Goal: Task Accomplishment & Management: Use online tool/utility

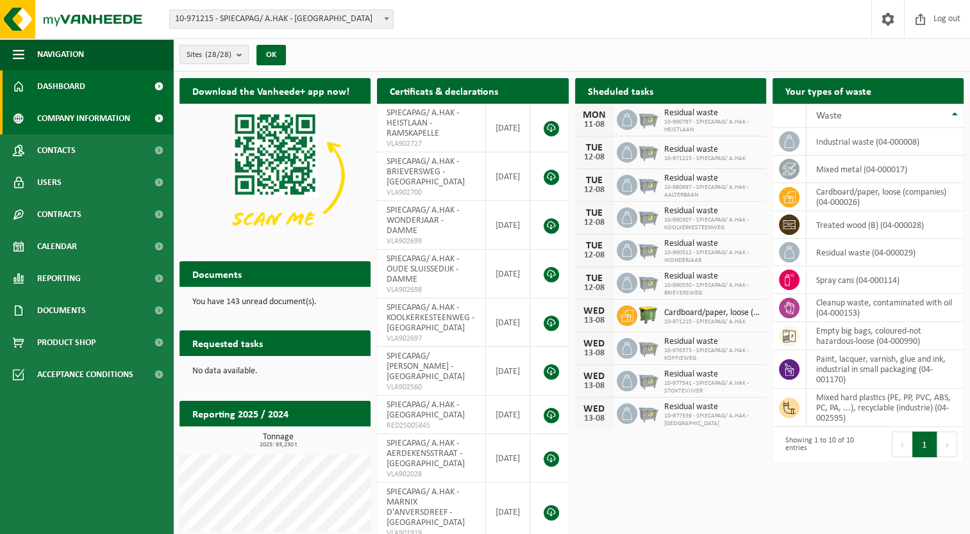
click at [79, 122] on span "Company information" at bounding box center [83, 119] width 93 height 32
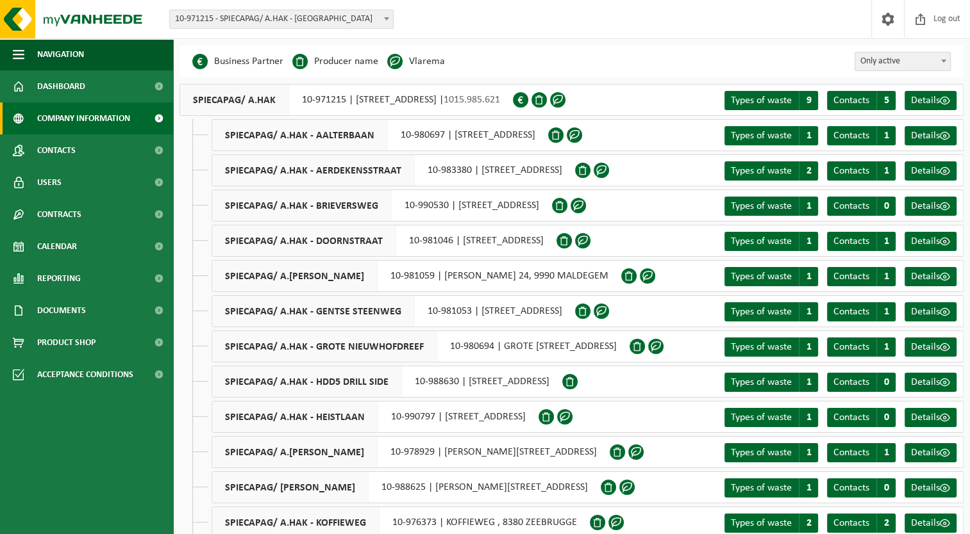
click at [392, 108] on div "SPIECAPAG/ A.HAK 10-971215 | GOTEVLIETSTRAAT 53, 8000 BRUGGE | 1015.985.621" at bounding box center [345, 100] width 333 height 32
click at [381, 102] on div "SPIECAPAG/ A.HAK 10-971215 | GOTEVLIETSTRAAT 53, 8000 BRUGGE | 1015.985.621" at bounding box center [345, 100] width 333 height 32
click at [228, 99] on span "SPIECAPAG/ A.HAK" at bounding box center [234, 100] width 109 height 31
click at [97, 235] on link "Calendar" at bounding box center [86, 247] width 173 height 32
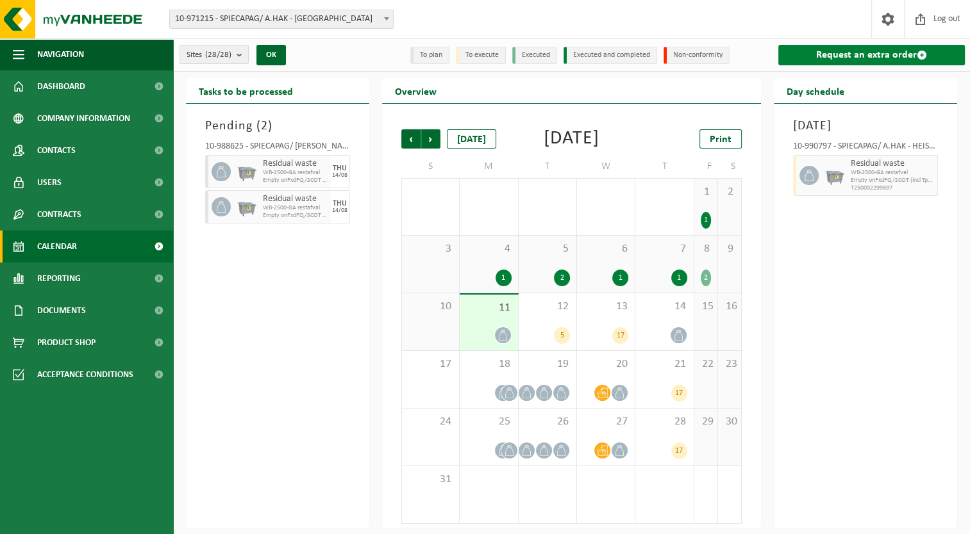
click at [882, 61] on link "Request an extra order" at bounding box center [871, 55] width 186 height 21
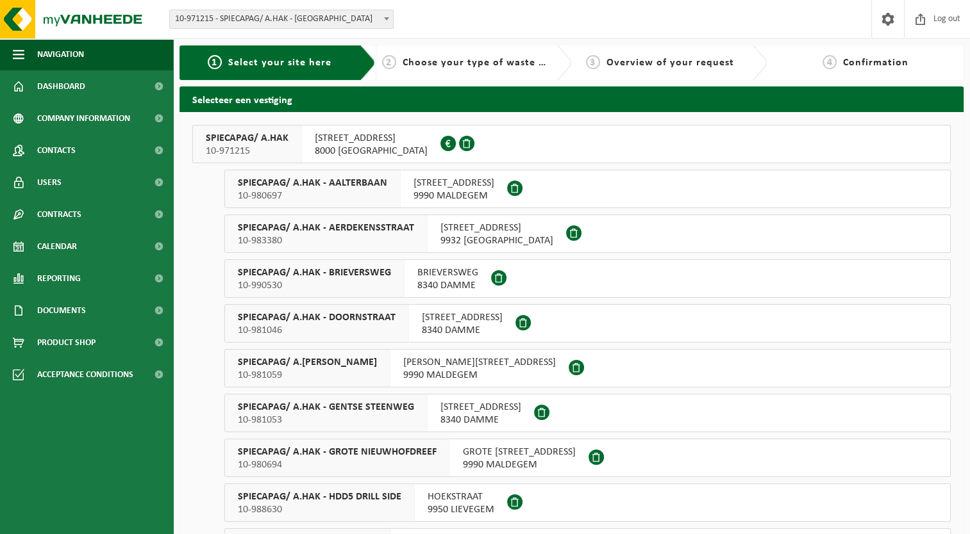
click at [340, 135] on span "GOTEVLIETSTRAAT 53" at bounding box center [371, 138] width 113 height 13
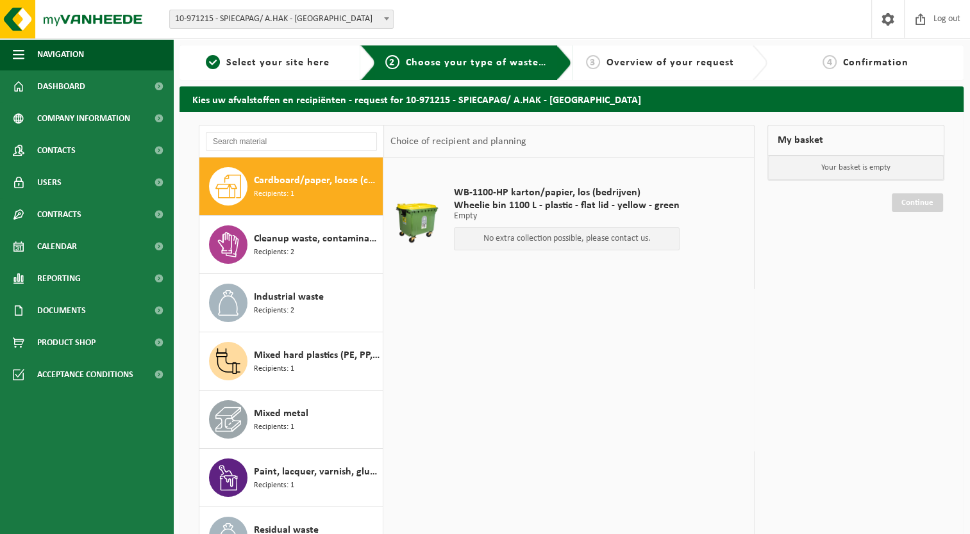
scroll to position [90, 0]
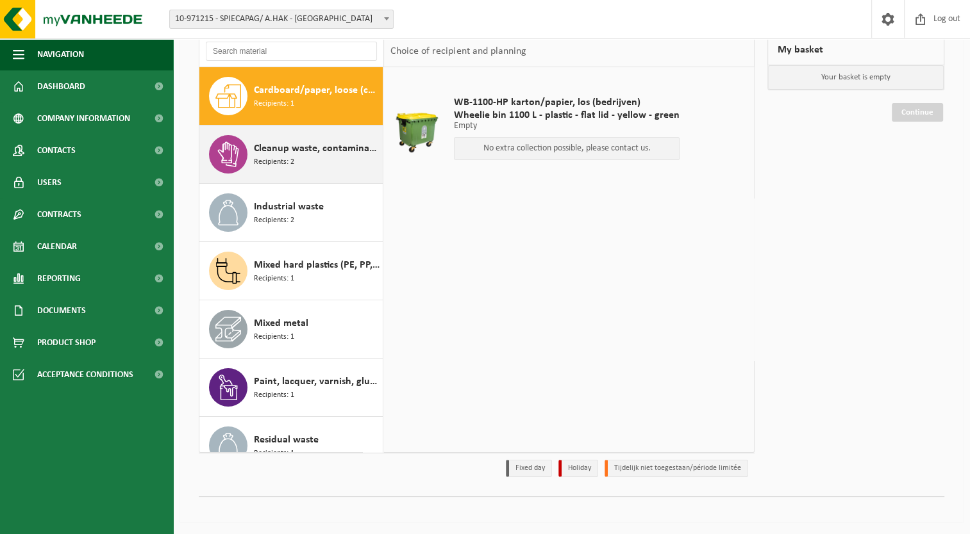
click at [294, 151] on span "Cleanup waste, contaminated with oil" at bounding box center [317, 148] width 126 height 15
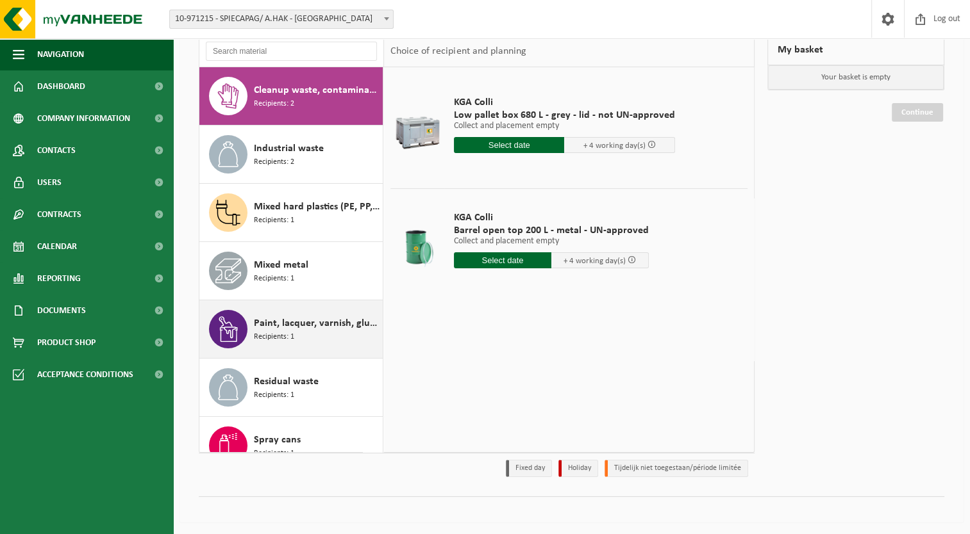
scroll to position [0, 0]
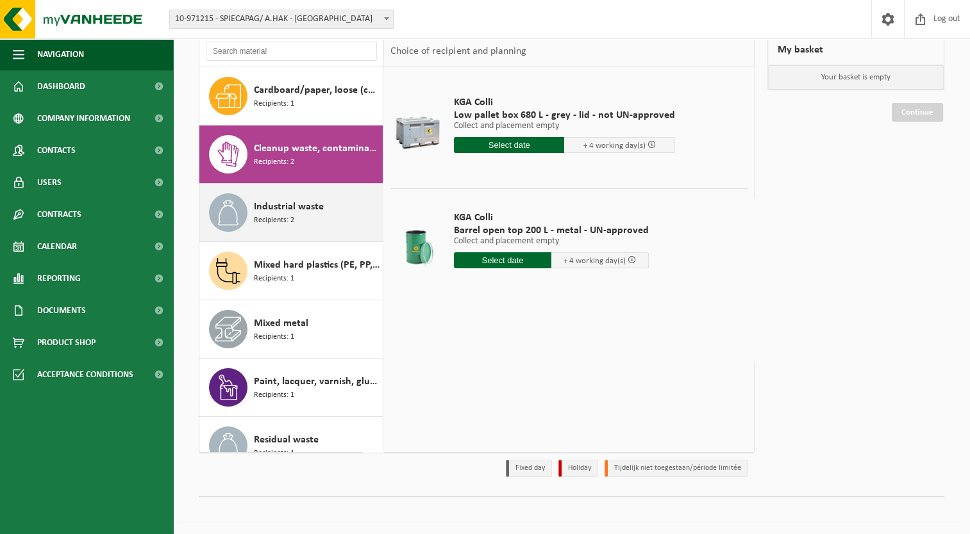
click at [326, 220] on div "Industrial waste Recipients: 2" at bounding box center [317, 213] width 126 height 38
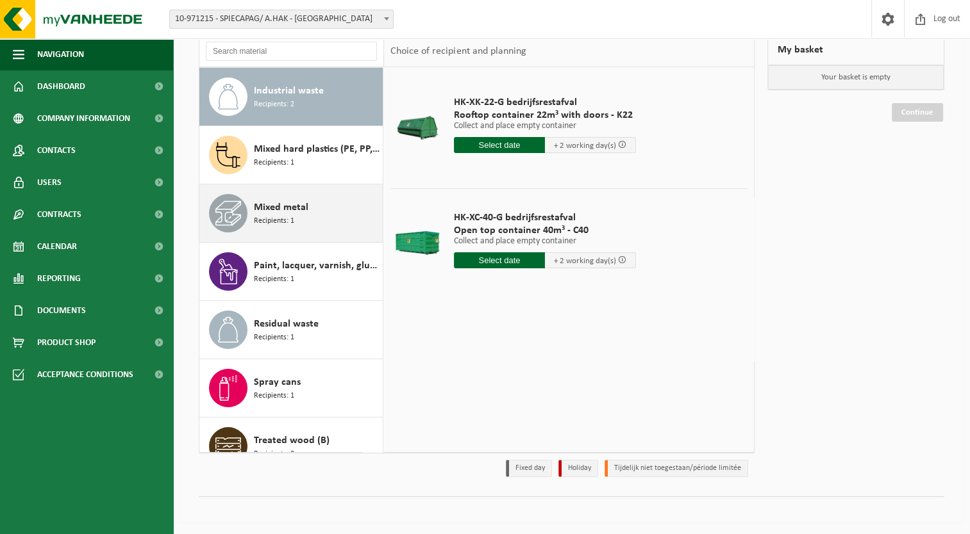
click at [286, 200] on span "Mixed metal" at bounding box center [281, 207] width 54 height 15
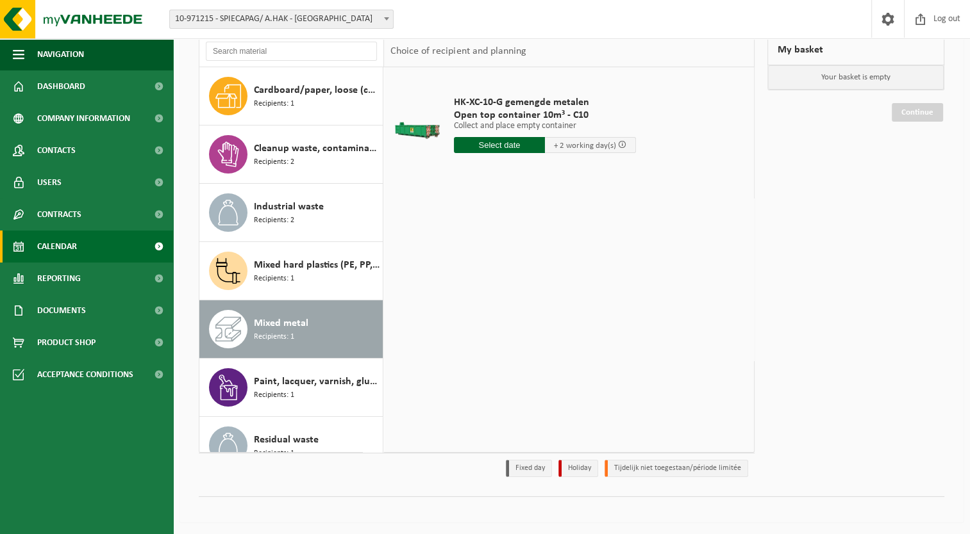
click at [72, 231] on span "Calendar" at bounding box center [57, 247] width 40 height 32
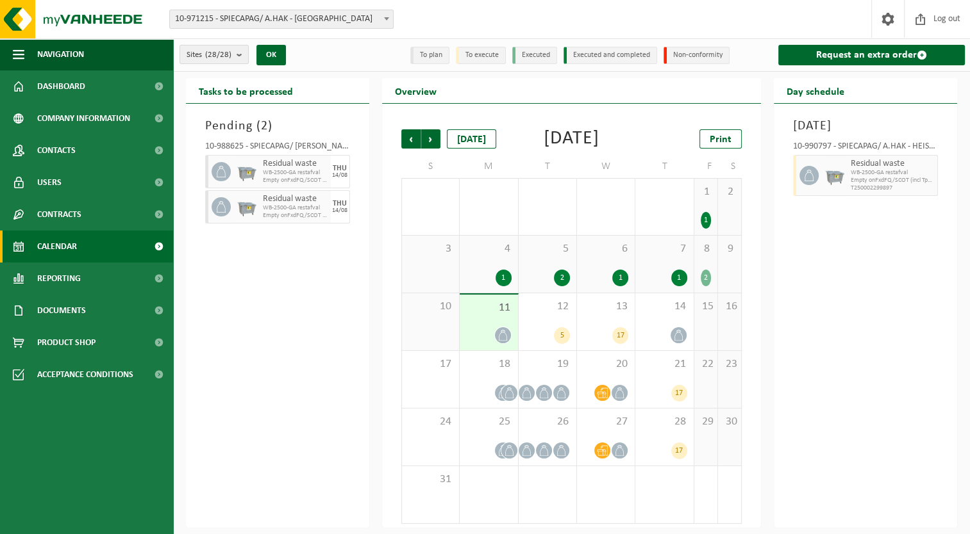
scroll to position [21, 0]
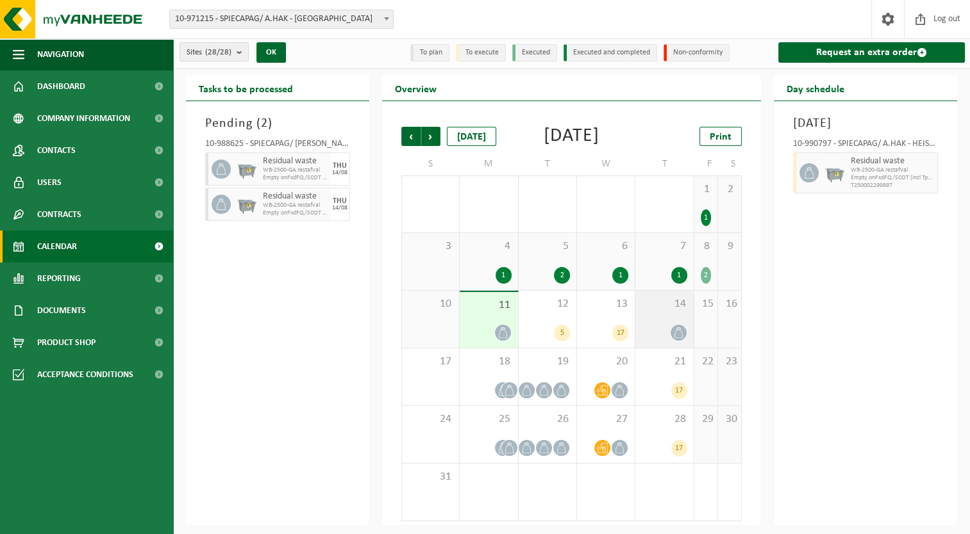
click at [668, 324] on div "14" at bounding box center [664, 319] width 58 height 57
click at [671, 260] on div "7 1" at bounding box center [664, 261] width 58 height 57
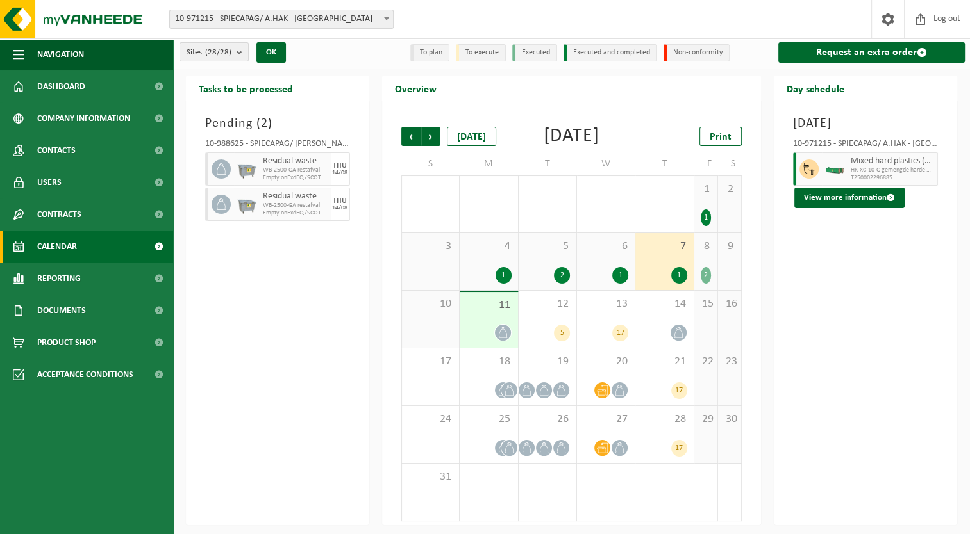
click at [608, 254] on div "6 1" at bounding box center [606, 261] width 58 height 57
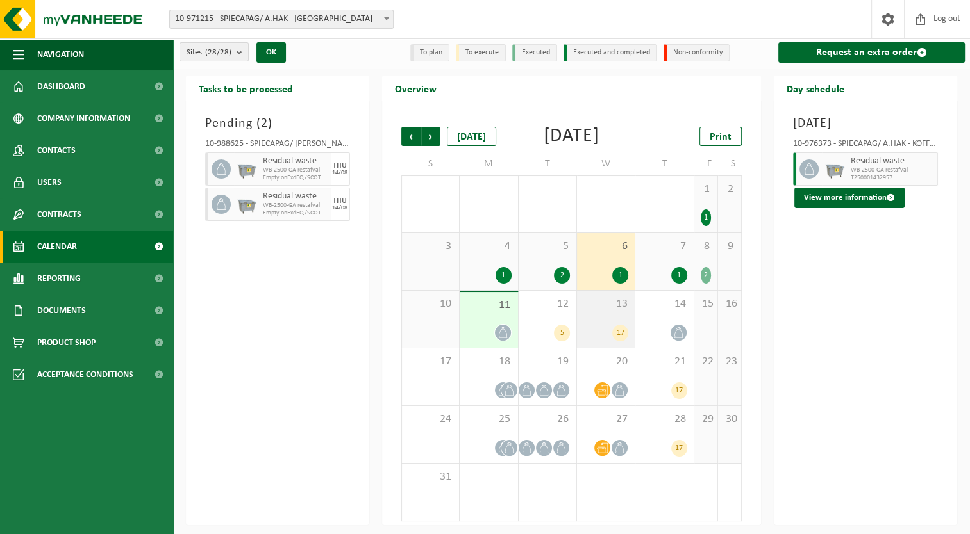
click at [613, 311] on span "13" at bounding box center [605, 304] width 45 height 14
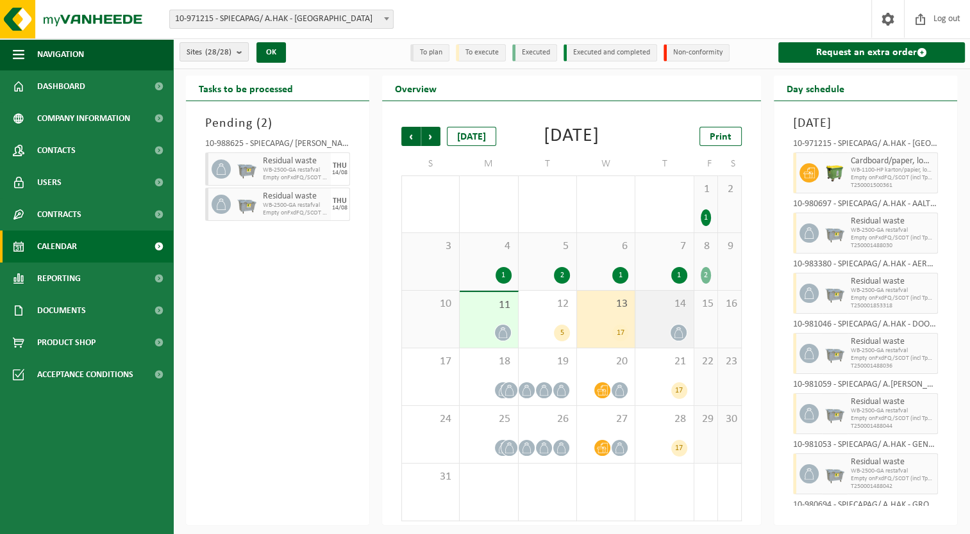
click at [689, 317] on div "14" at bounding box center [664, 319] width 58 height 57
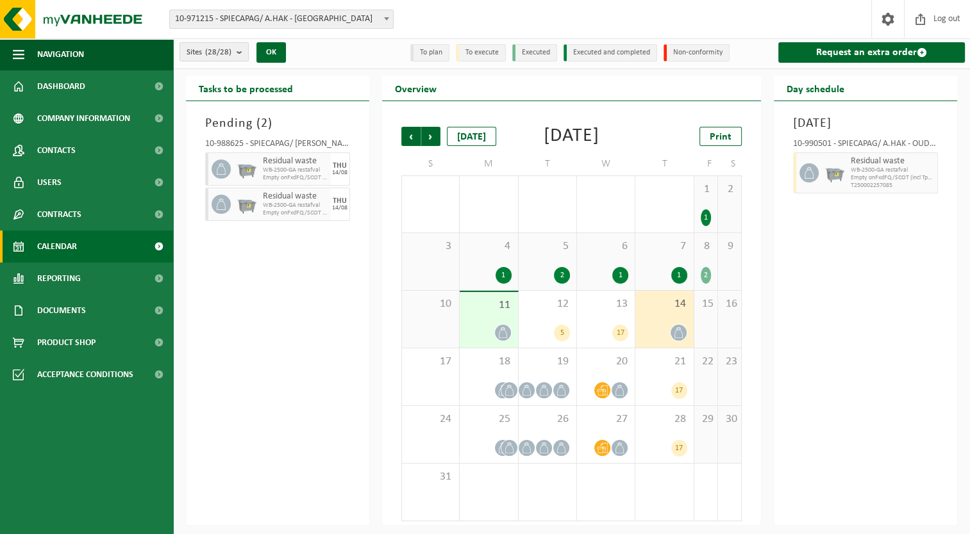
click at [708, 253] on span "8" at bounding box center [705, 247] width 10 height 14
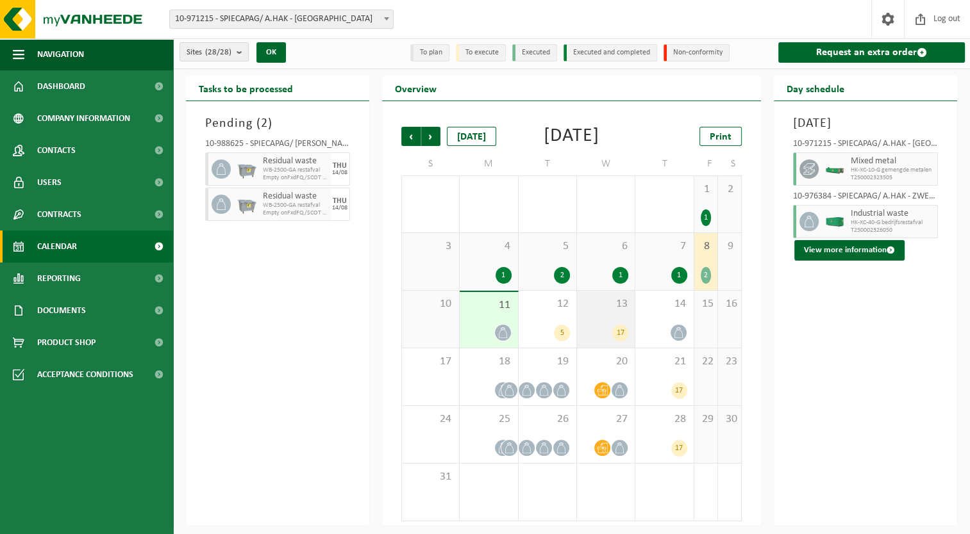
click at [608, 306] on span "13" at bounding box center [605, 304] width 45 height 14
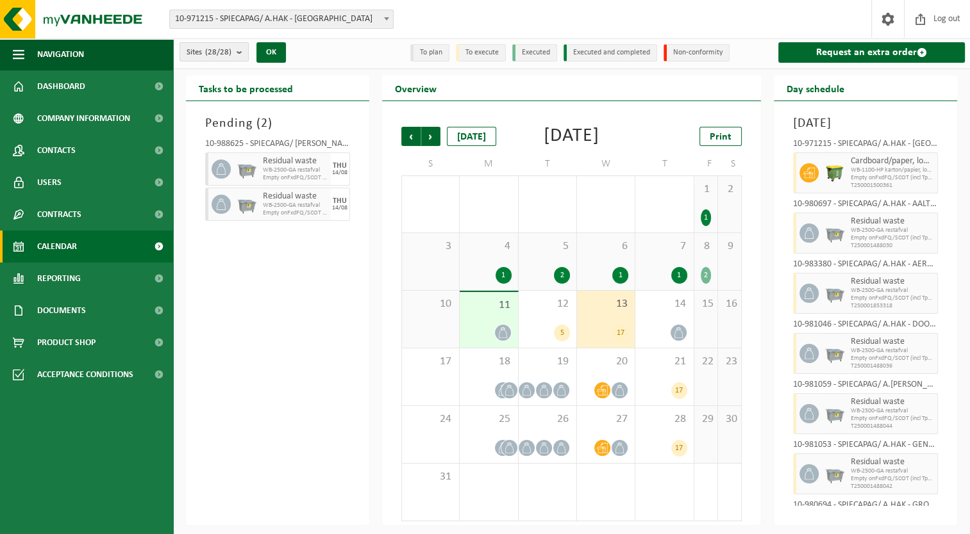
click at [513, 314] on div "11" at bounding box center [488, 320] width 58 height 56
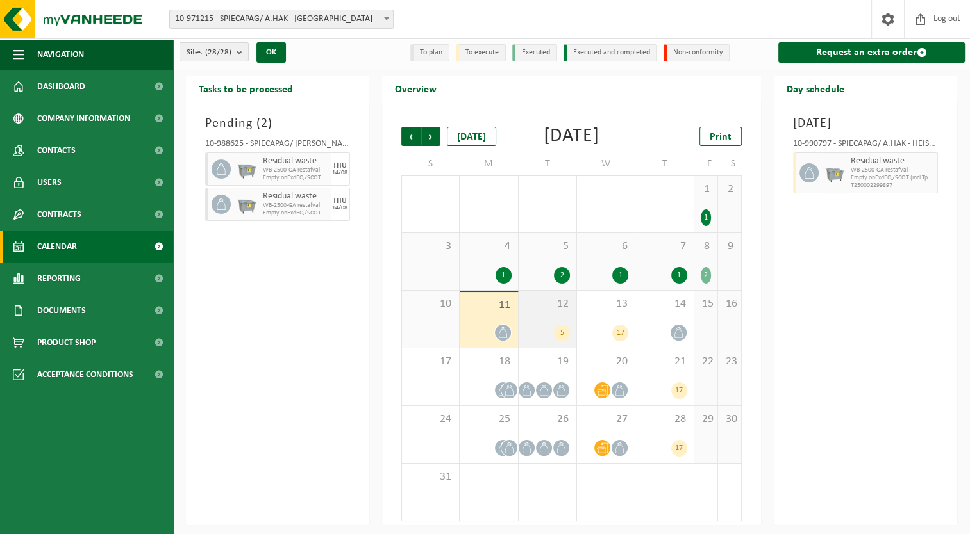
click at [538, 317] on div "12 5" at bounding box center [547, 319] width 58 height 57
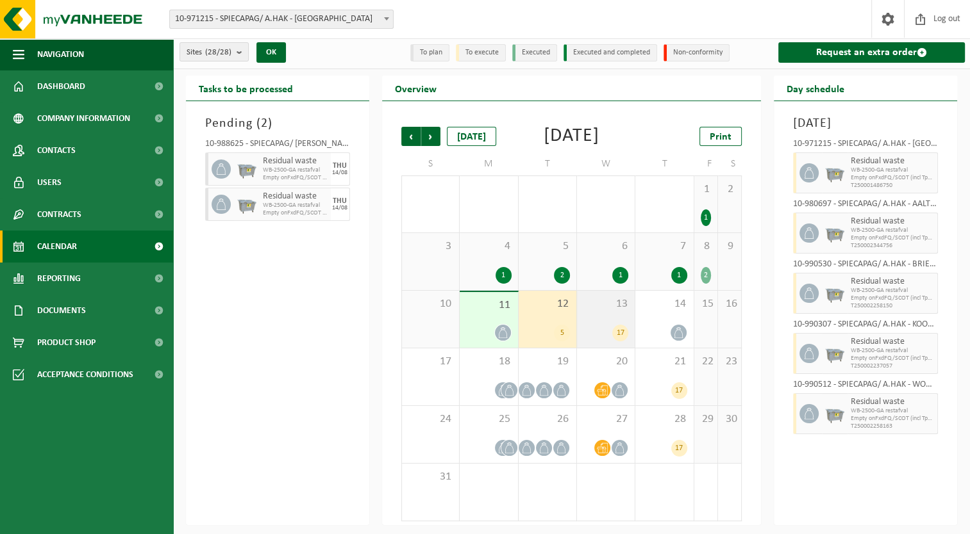
click at [613, 333] on div "17" at bounding box center [620, 333] width 16 height 17
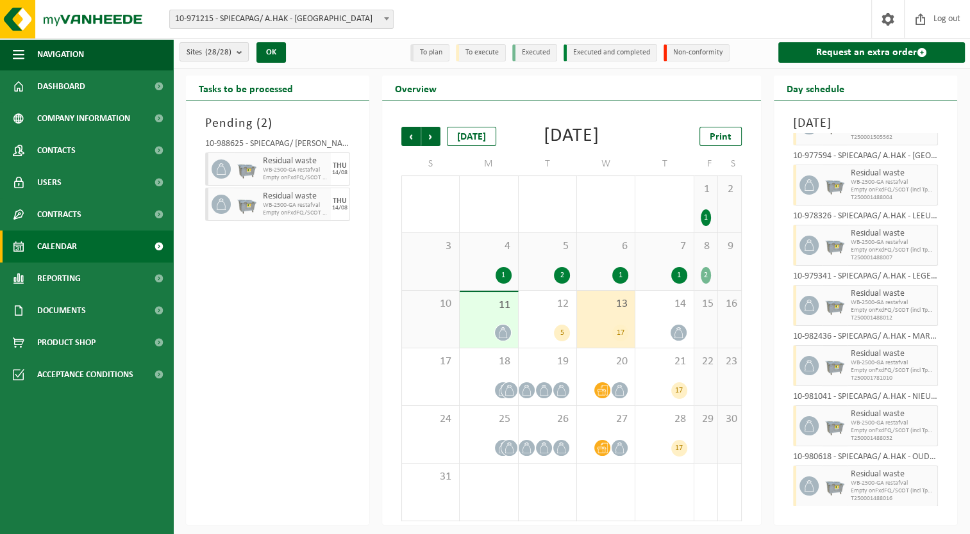
scroll to position [649, 0]
click at [679, 295] on div "14" at bounding box center [664, 319] width 58 height 57
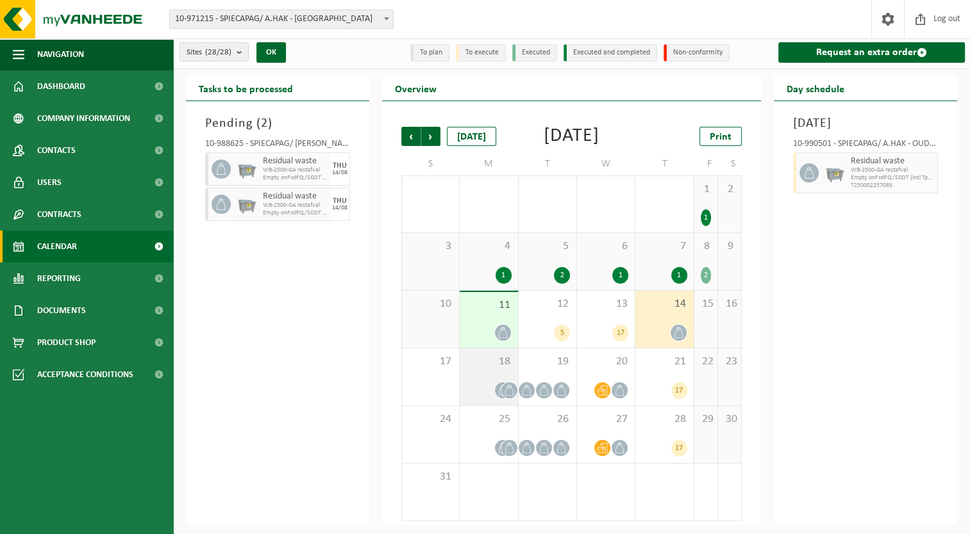
click at [501, 352] on div "18" at bounding box center [488, 377] width 58 height 57
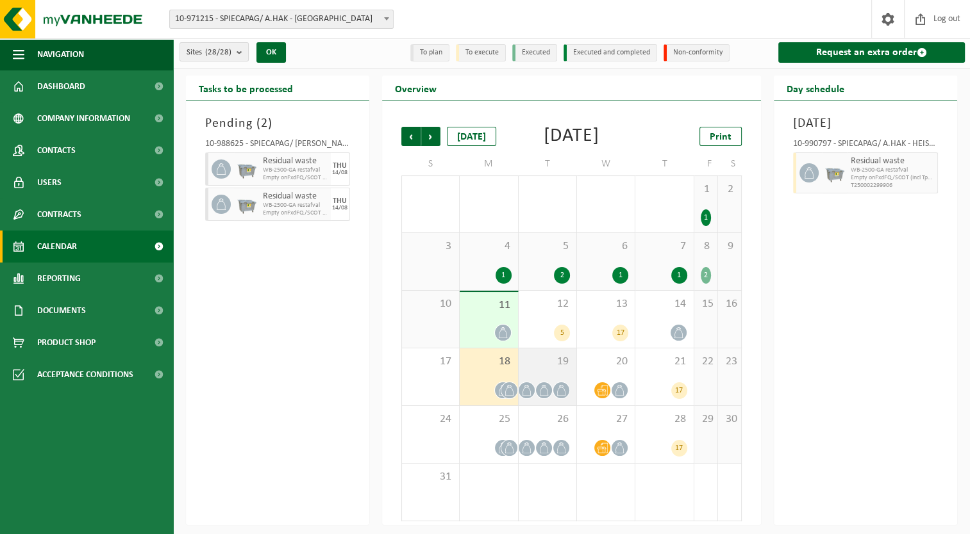
click at [553, 380] on div "19" at bounding box center [547, 377] width 58 height 57
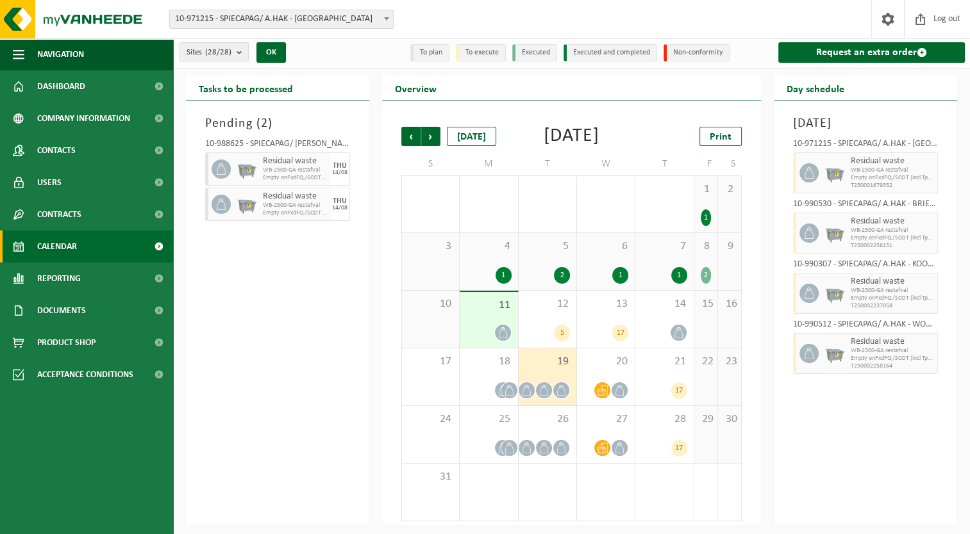
click at [505, 314] on div "11" at bounding box center [488, 320] width 58 height 56
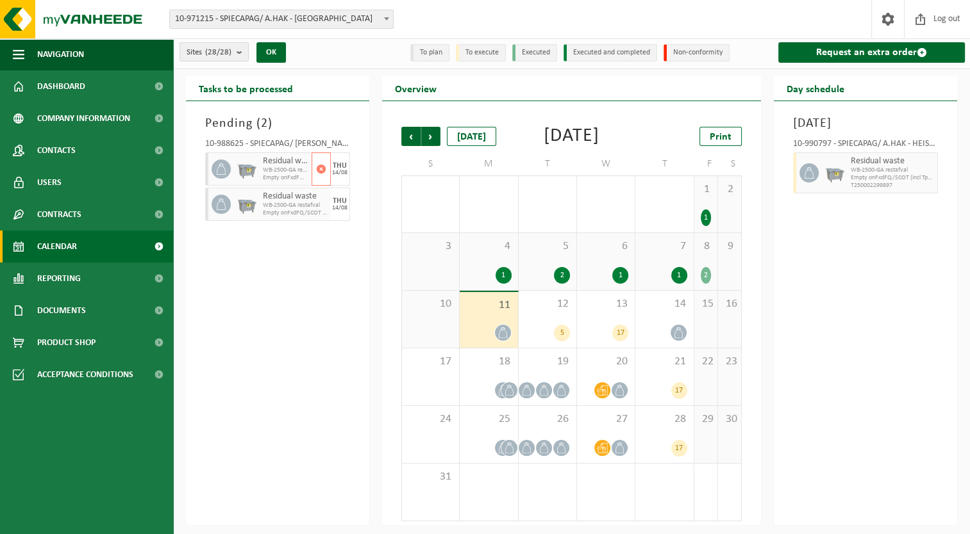
scroll to position [0, 0]
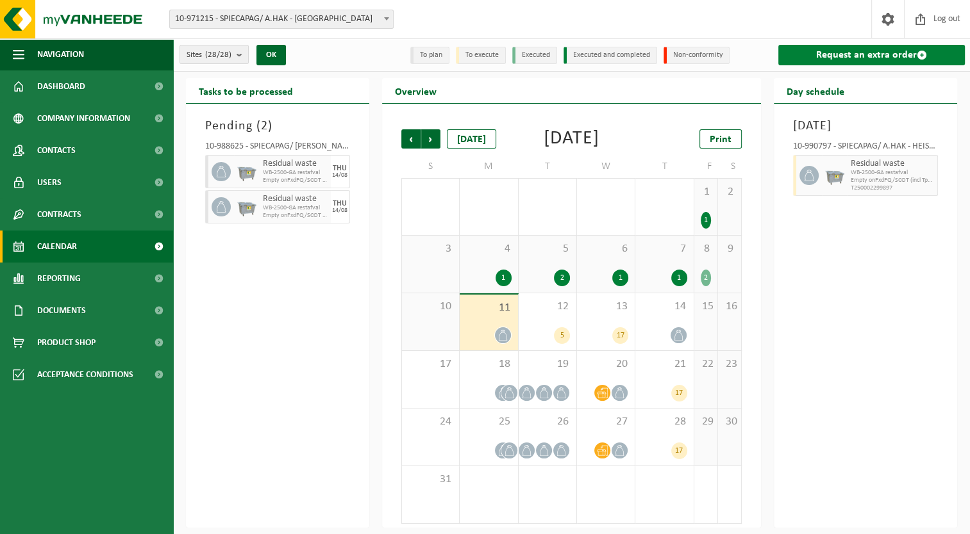
click at [796, 55] on link "Request an extra order" at bounding box center [871, 55] width 186 height 21
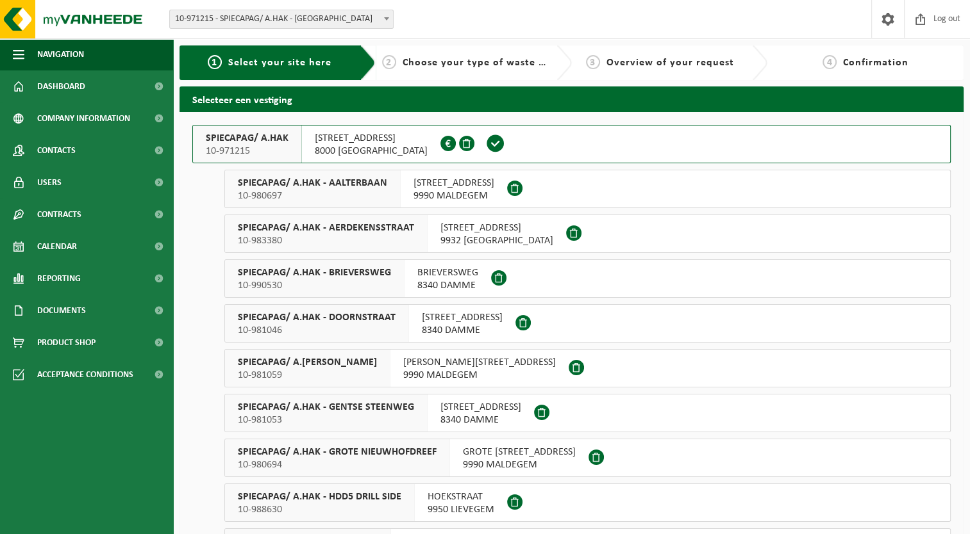
click at [360, 145] on span "8000 [GEOGRAPHIC_DATA]" at bounding box center [371, 151] width 113 height 13
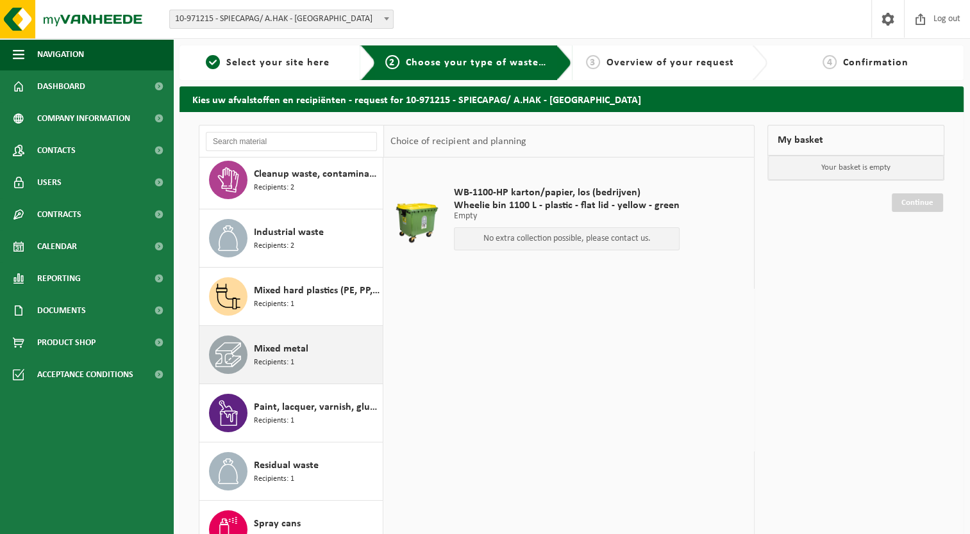
scroll to position [138, 0]
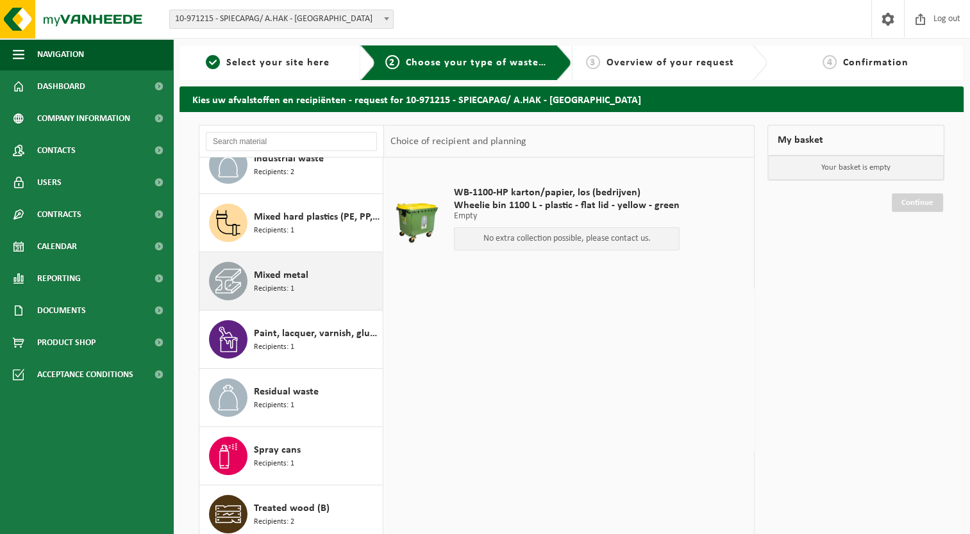
click at [315, 258] on div "Mixed metal Recipients: 1" at bounding box center [291, 281] width 184 height 58
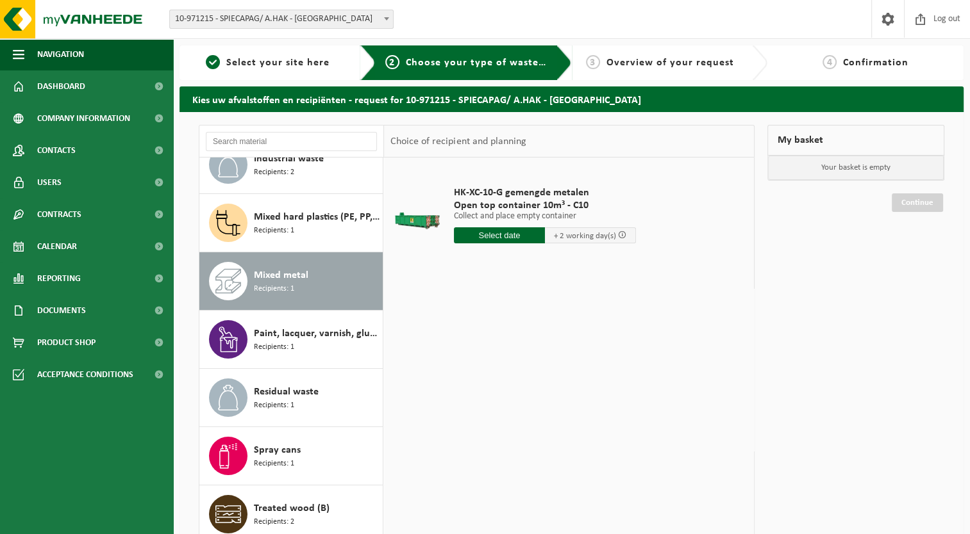
click at [484, 236] on input "text" at bounding box center [499, 235] width 91 height 16
click at [556, 349] on div "28 29 30 31 1 2 3 4 5 6 7 8 9 10 11 12 13 14 15 16 17 18 19 20 21 22 23 24 25 2…" at bounding box center [533, 349] width 158 height 103
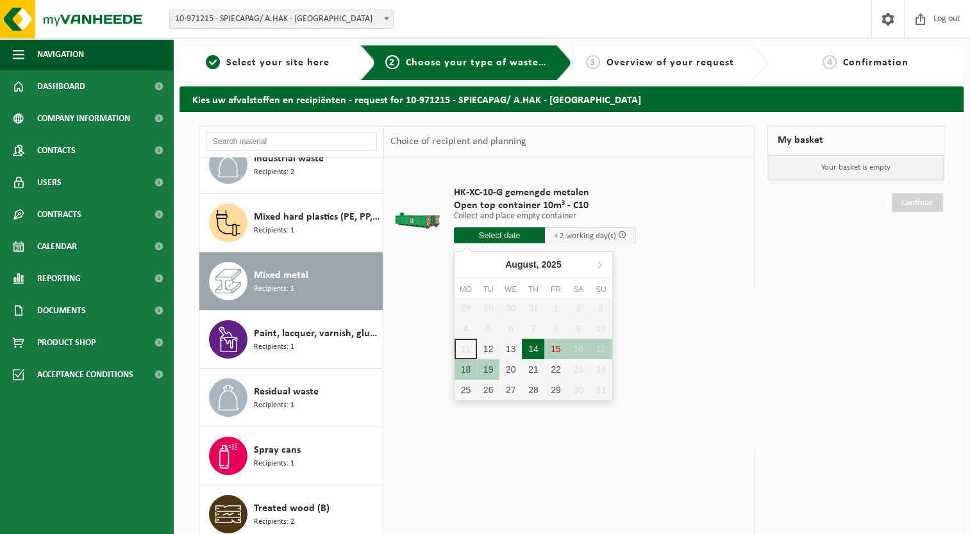
click at [532, 347] on div "14" at bounding box center [533, 349] width 22 height 21
type input "From 2025-08-14"
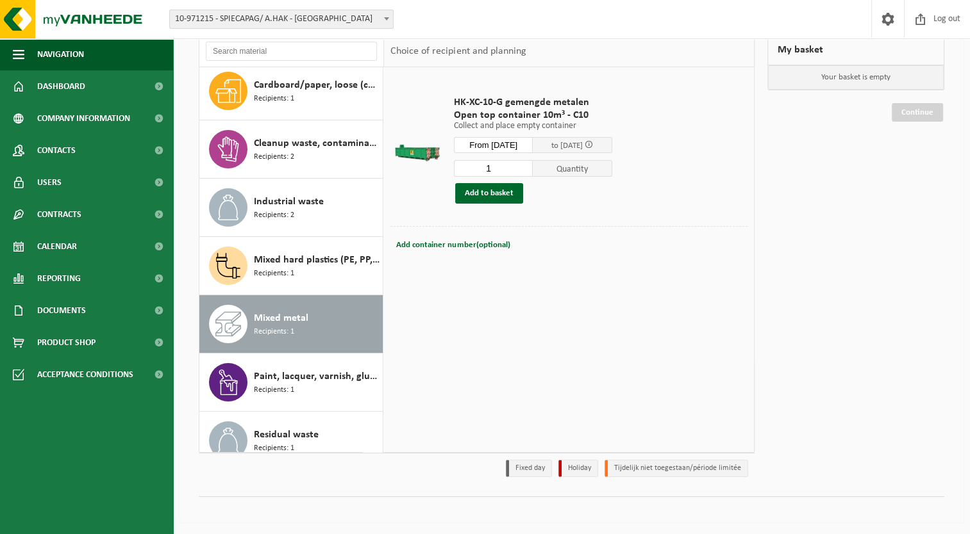
scroll to position [0, 0]
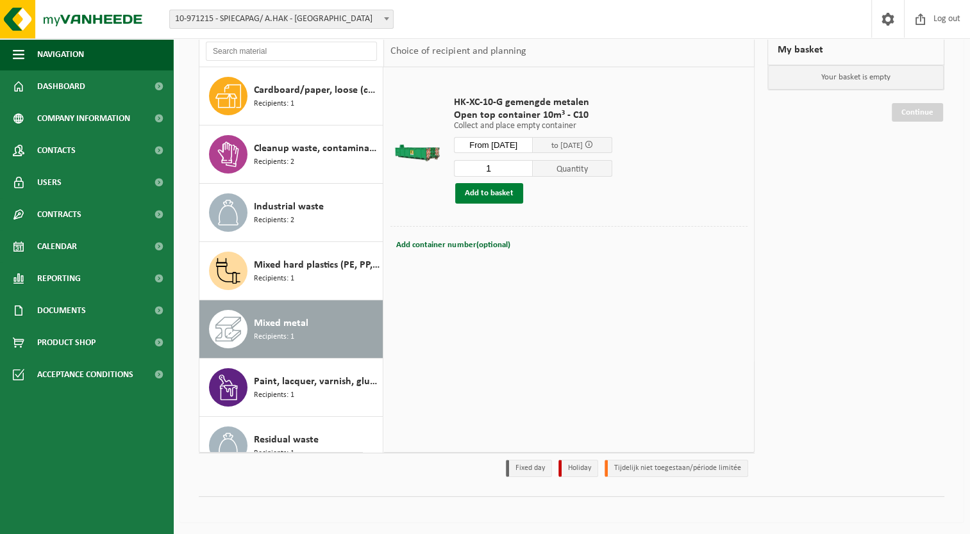
click at [516, 197] on button "Add to basket" at bounding box center [489, 193] width 68 height 21
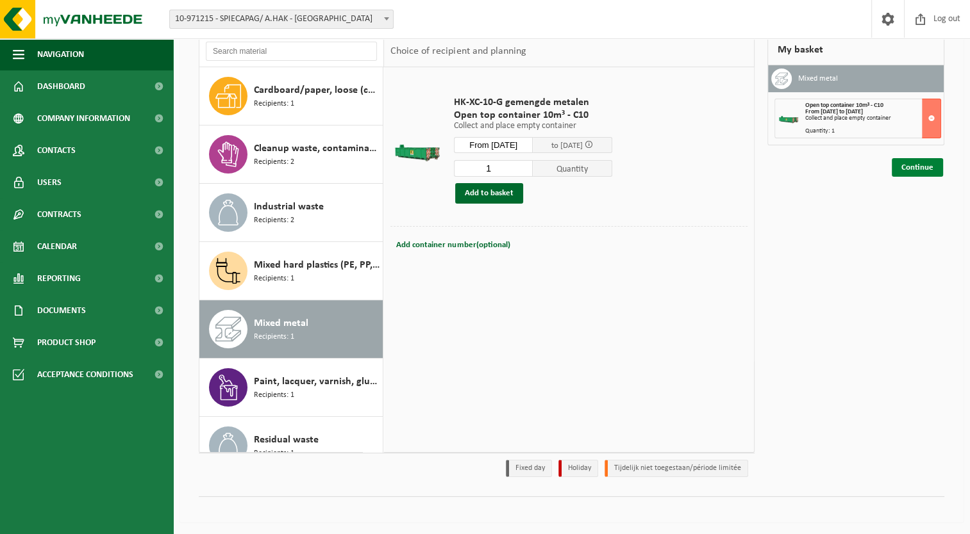
click at [910, 168] on link "Continue" at bounding box center [916, 167] width 51 height 19
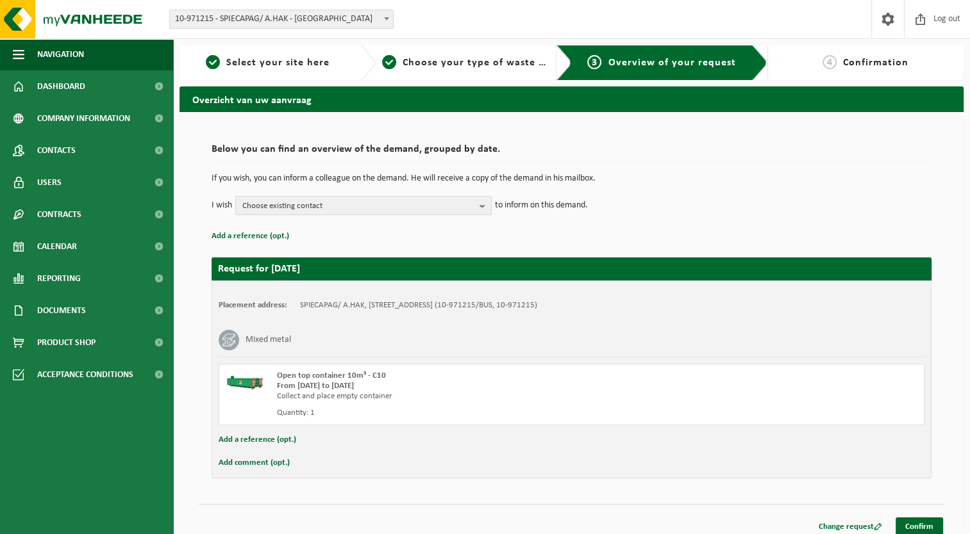
scroll to position [8, 0]
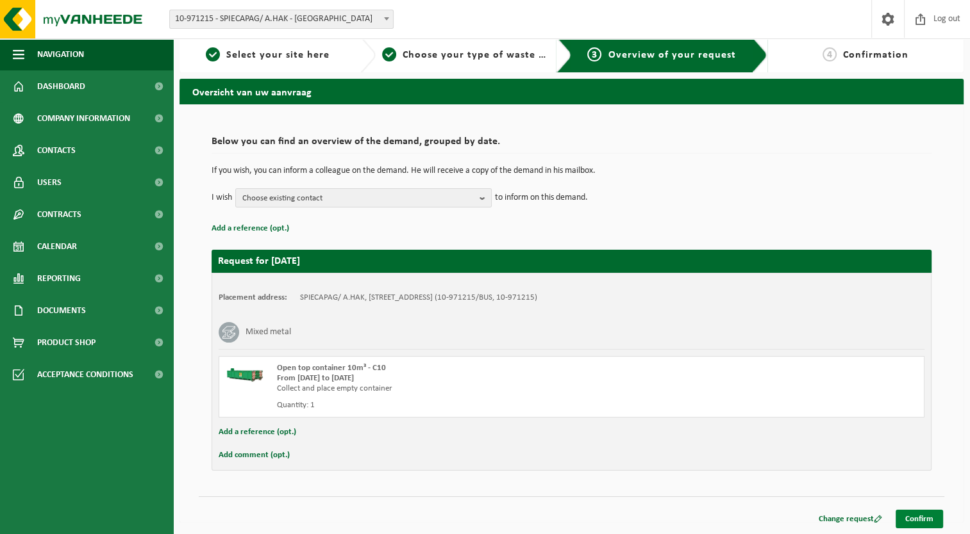
click at [923, 510] on link "Confirm" at bounding box center [918, 519] width 47 height 19
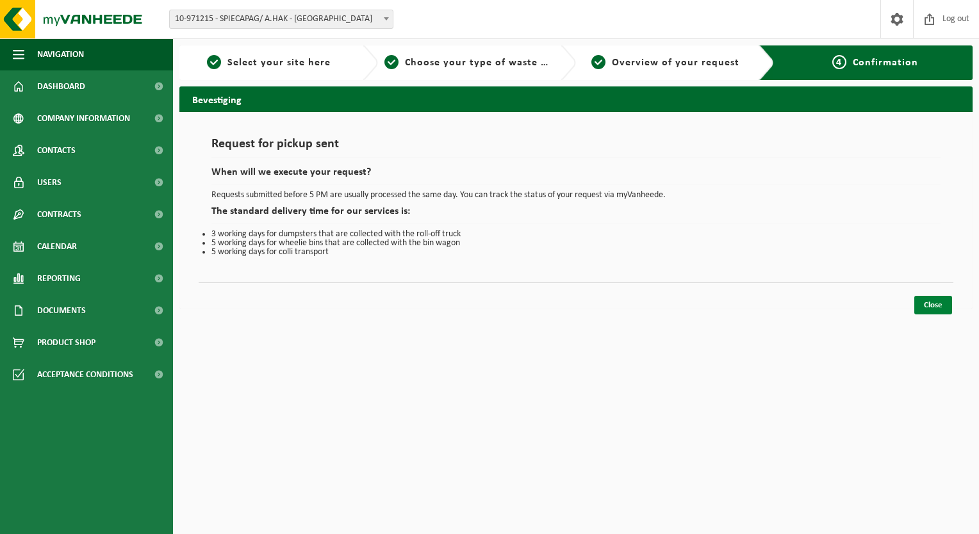
click at [920, 307] on link "Close" at bounding box center [933, 305] width 38 height 19
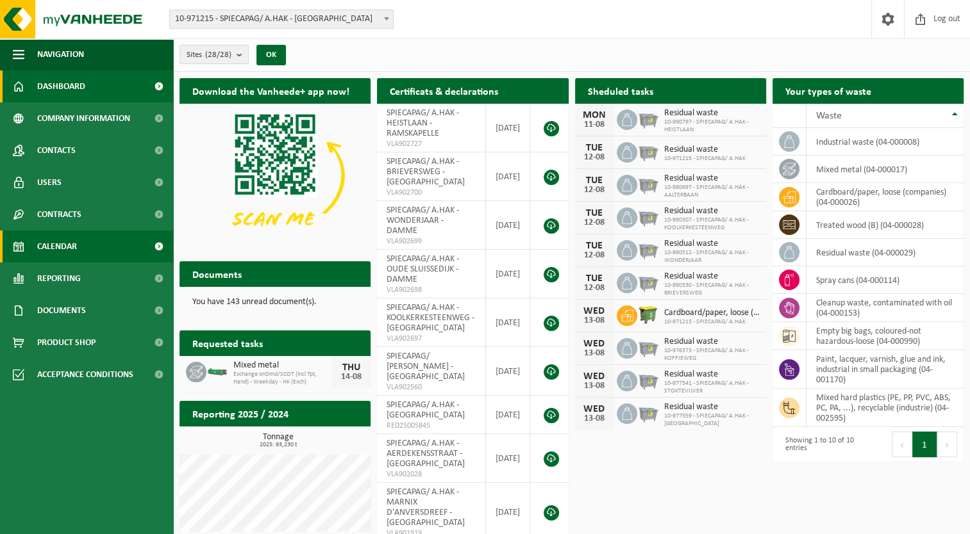
click at [154, 242] on span at bounding box center [158, 247] width 29 height 32
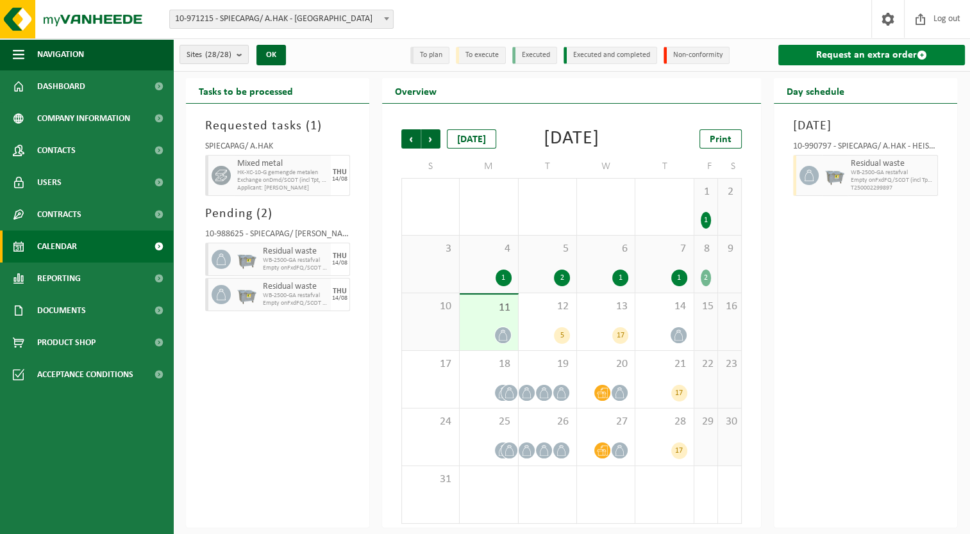
click at [833, 60] on link "Request an extra order" at bounding box center [871, 55] width 186 height 21
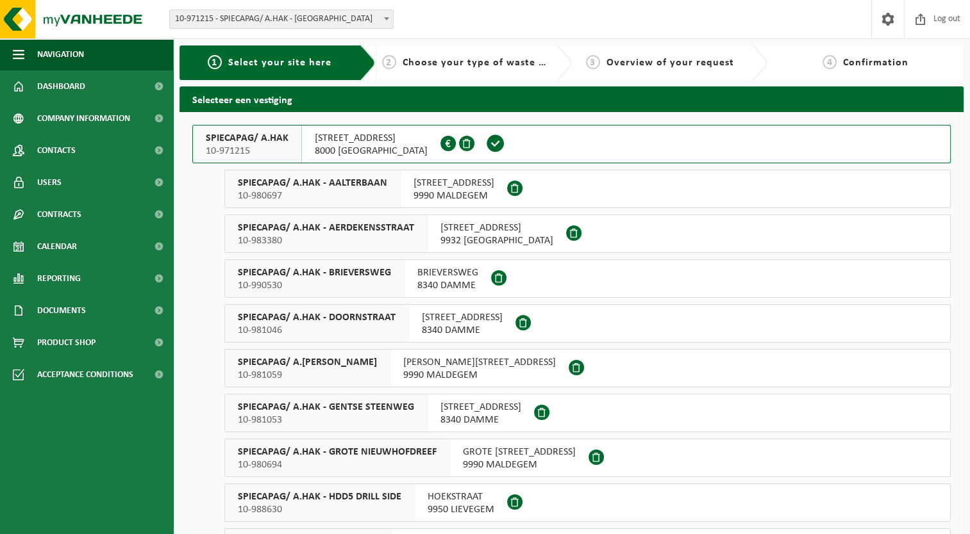
click at [379, 151] on span "8000 BRUGGE" at bounding box center [371, 151] width 113 height 13
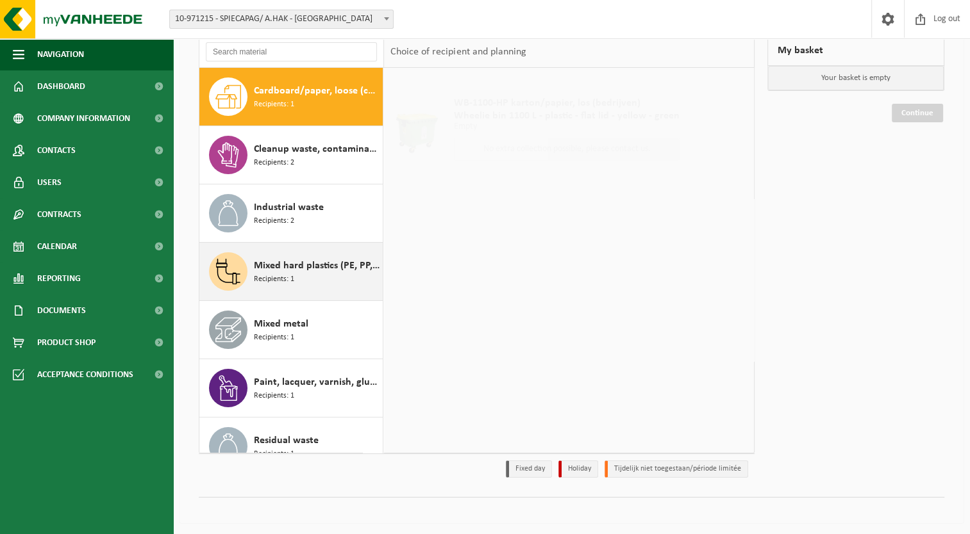
scroll to position [90, 0]
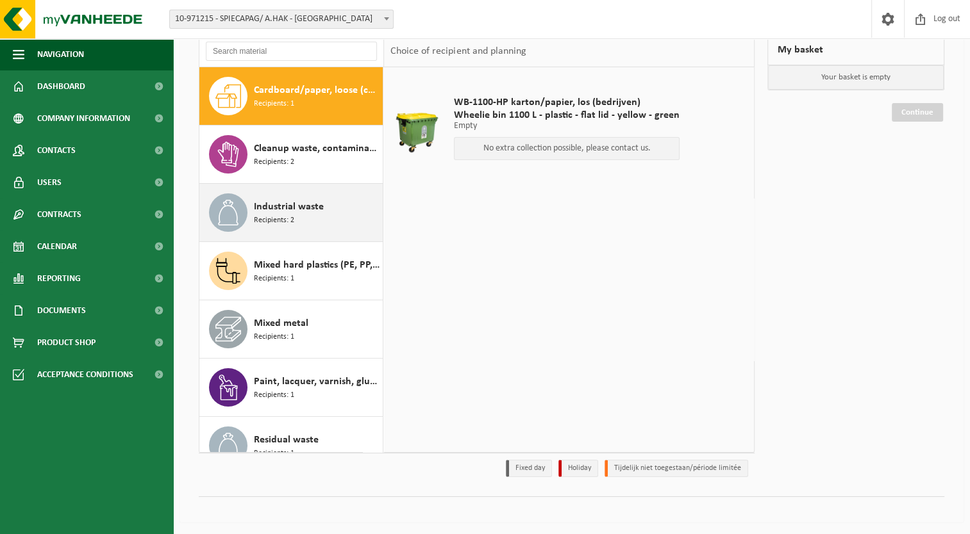
click at [315, 220] on div "Industrial waste Recipients: 2" at bounding box center [317, 213] width 126 height 38
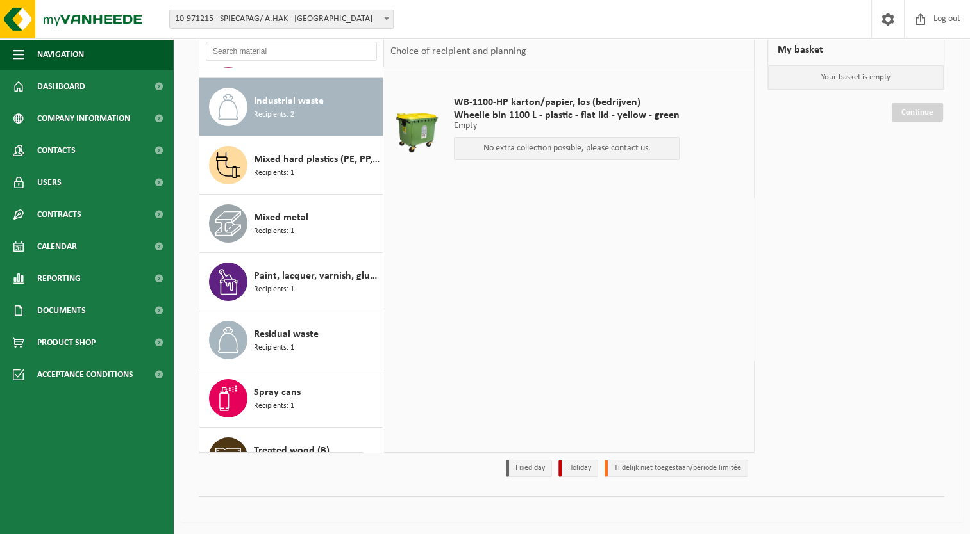
scroll to position [116, 0]
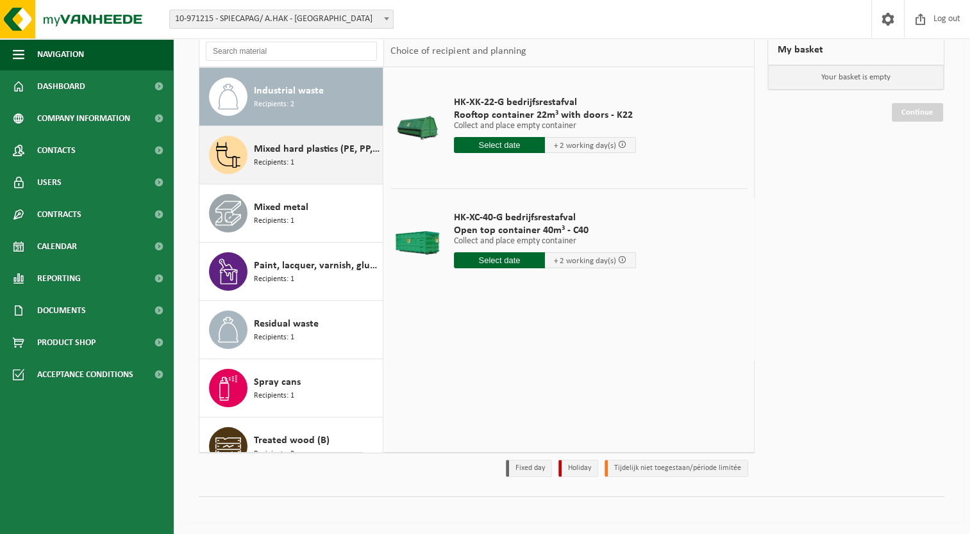
click at [305, 182] on div "Mixed hard plastics (PE, PP, PVC, ABS, PC, PA, ...), recyclable (industrie) Rec…" at bounding box center [291, 155] width 184 height 58
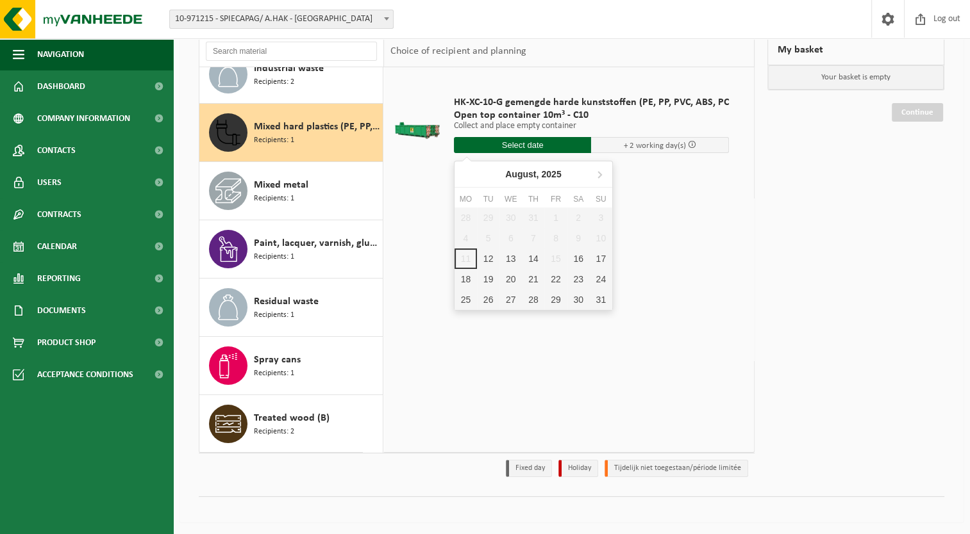
click at [510, 145] on input "text" at bounding box center [523, 145] width 138 height 16
click at [536, 253] on div "14" at bounding box center [533, 259] width 22 height 21
type input "From 2025-08-14"
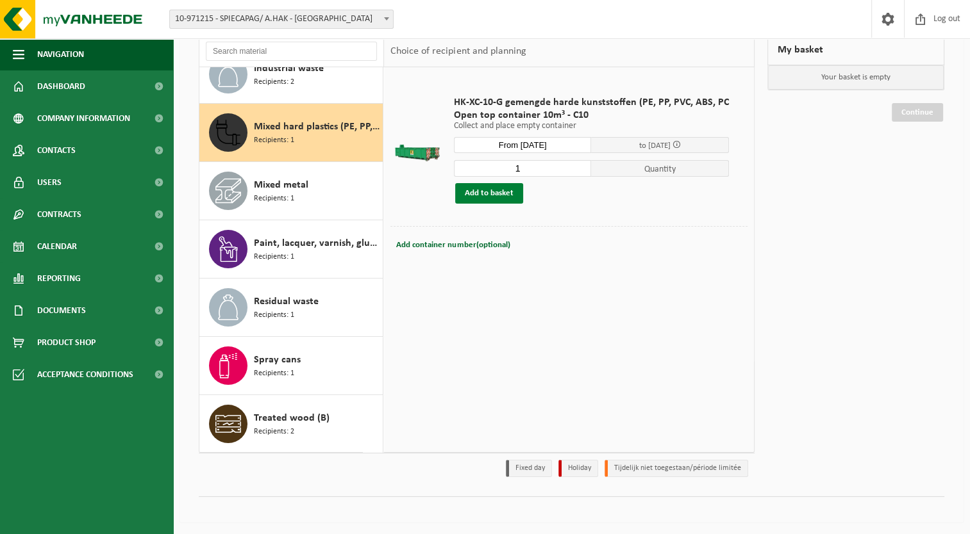
click at [492, 195] on button "Add to basket" at bounding box center [489, 193] width 68 height 21
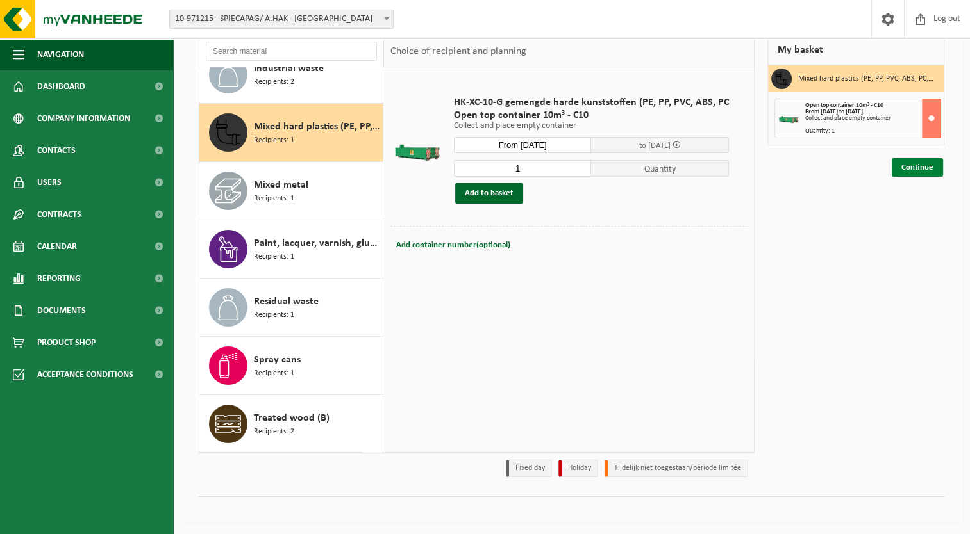
click at [930, 169] on link "Continue" at bounding box center [916, 167] width 51 height 19
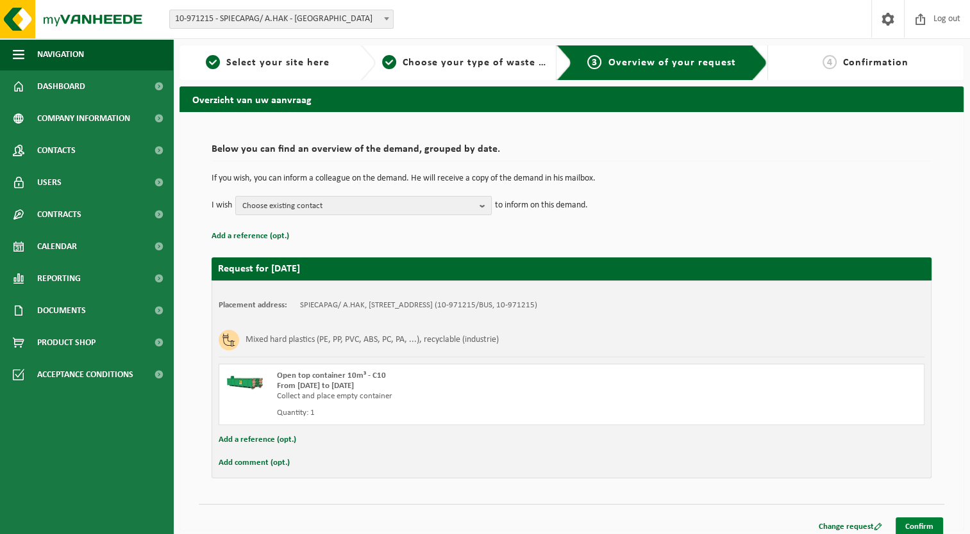
click at [929, 525] on link "Confirm" at bounding box center [918, 527] width 47 height 19
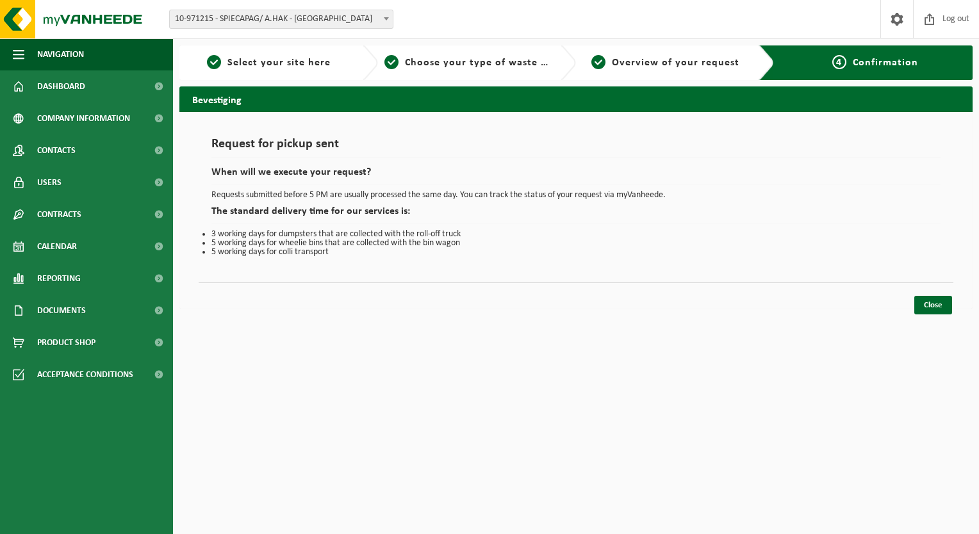
click at [560, 411] on html "Site: 10-971215 - SPIECAPAG/ A.HAK - [GEOGRAPHIC_DATA] 10-980697 - SPIECAPAG/ A…" at bounding box center [489, 267] width 979 height 534
